Goal: Find specific page/section: Find specific page/section

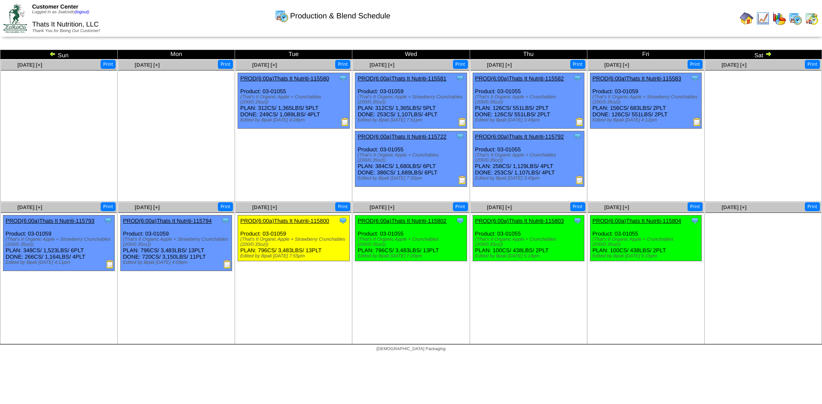
click at [745, 16] on img at bounding box center [746, 19] width 14 height 14
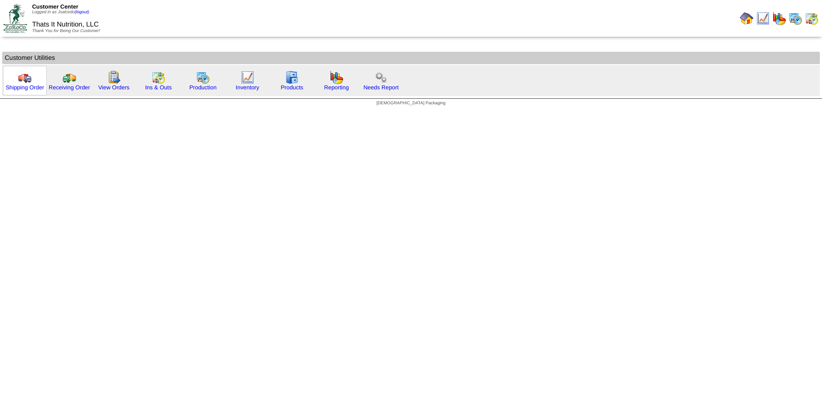
click at [28, 80] on img at bounding box center [25, 78] width 14 height 14
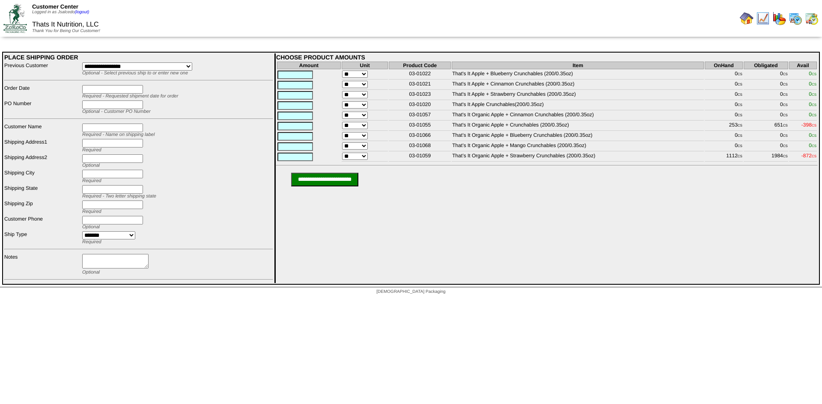
click at [797, 17] on img at bounding box center [795, 19] width 14 height 14
